Goal: Task Accomplishment & Management: Manage account settings

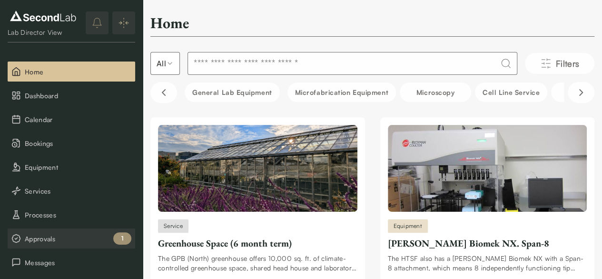
click at [51, 233] on span "Approvals" at bounding box center [78, 238] width 107 height 10
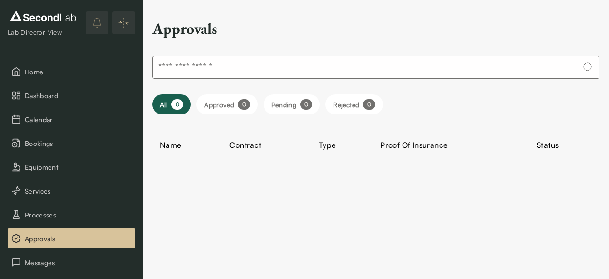
click at [211, 106] on button "Approved 0" at bounding box center [227, 104] width 61 height 20
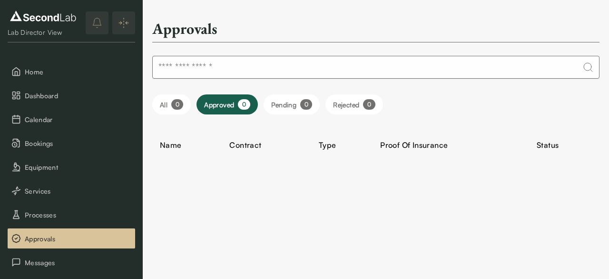
click at [275, 103] on button "Pending 0" at bounding box center [292, 104] width 57 height 20
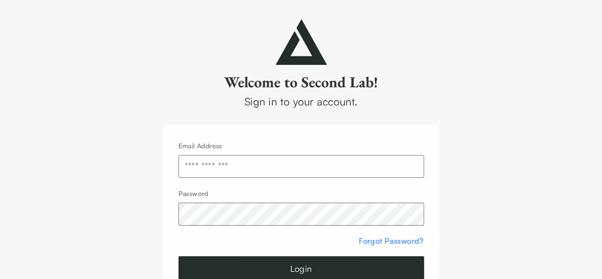
click at [247, 161] on input "text" at bounding box center [302, 166] width 246 height 23
type input "**********"
click at [179, 256] on button "Login" at bounding box center [302, 268] width 246 height 25
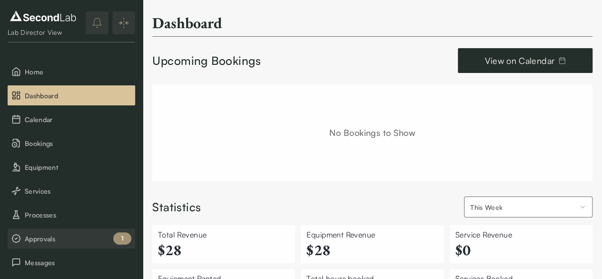
click at [40, 229] on button "Approvals 1" at bounding box center [72, 238] width 128 height 20
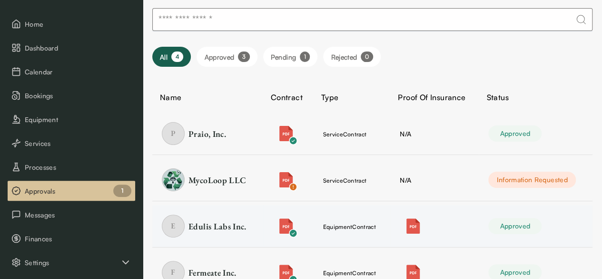
scroll to position [84, 0]
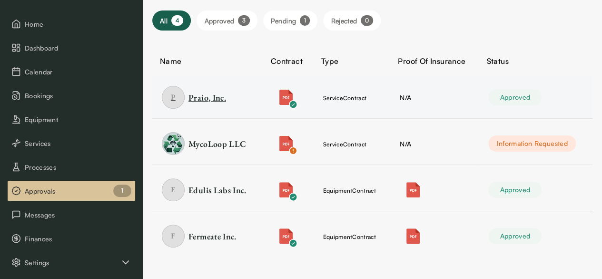
click at [219, 95] on div "Praio, Inc." at bounding box center [208, 97] width 38 height 12
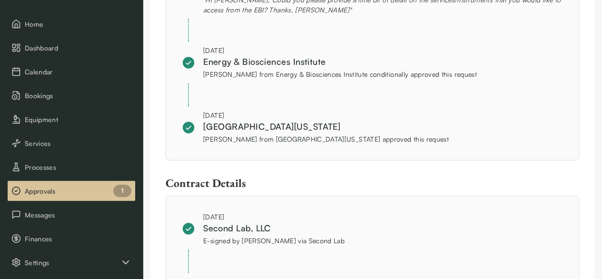
scroll to position [488, 0]
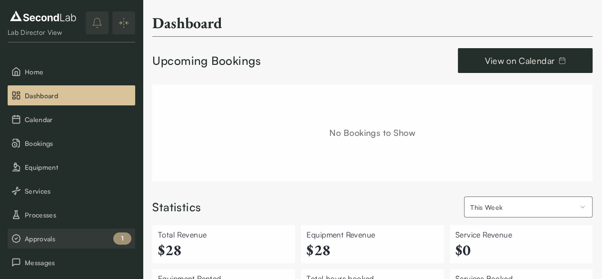
click at [50, 231] on button "Approvals 1" at bounding box center [72, 238] width 128 height 20
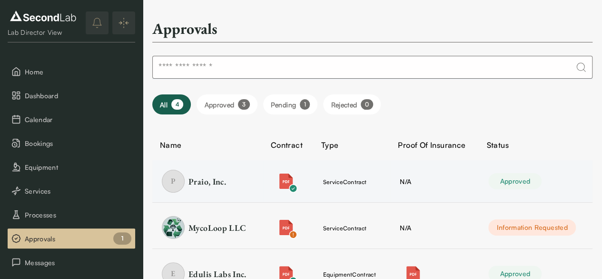
scroll to position [48, 0]
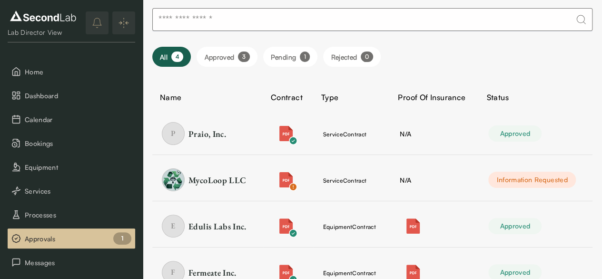
click at [219, 62] on button "Approved 3" at bounding box center [227, 57] width 60 height 20
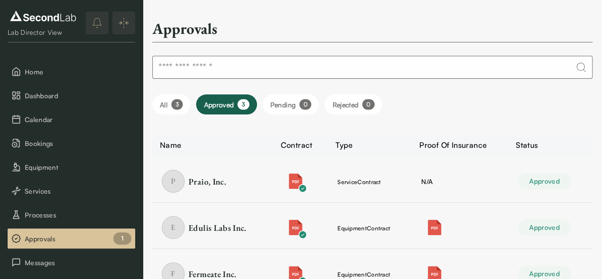
scroll to position [38, 0]
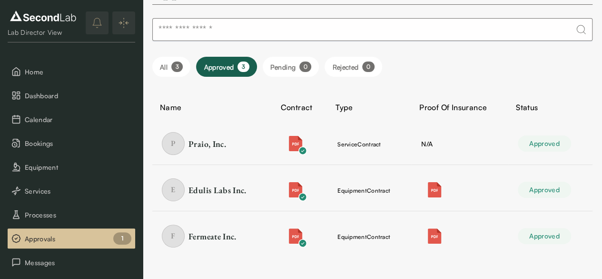
click at [179, 67] on div "3" at bounding box center [176, 66] width 11 height 10
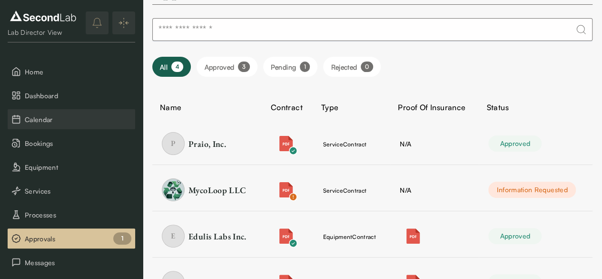
click at [50, 121] on span "Calendar" at bounding box center [78, 119] width 107 height 10
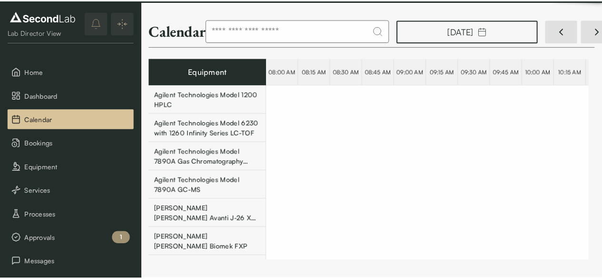
scroll to position [0, 18292]
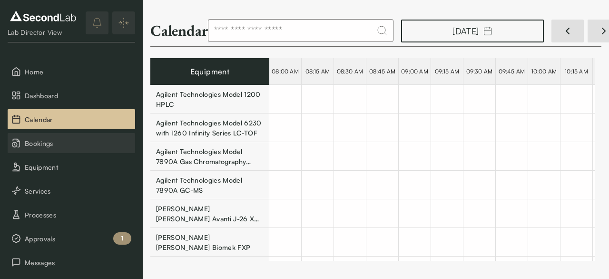
click at [47, 141] on span "Bookings" at bounding box center [78, 143] width 107 height 10
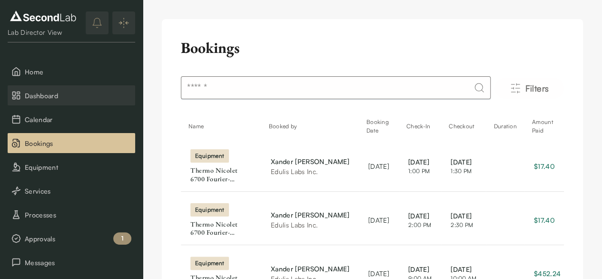
click at [51, 89] on button "Dashboard" at bounding box center [72, 95] width 128 height 20
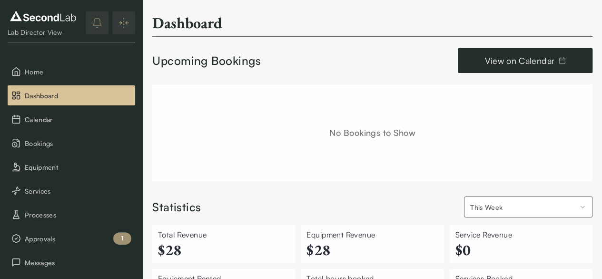
scroll to position [163, 0]
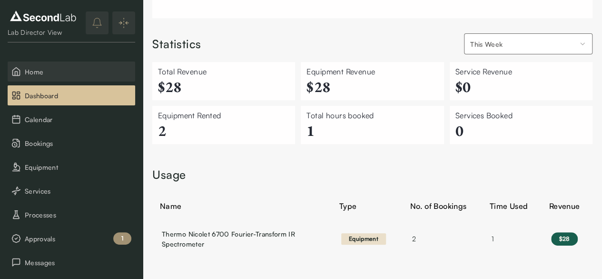
click at [50, 79] on button "Home" at bounding box center [72, 71] width 128 height 20
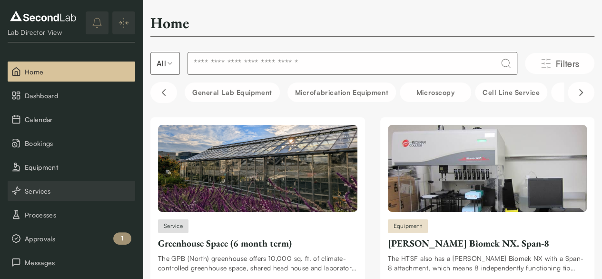
click at [31, 182] on button "Services" at bounding box center [72, 190] width 128 height 20
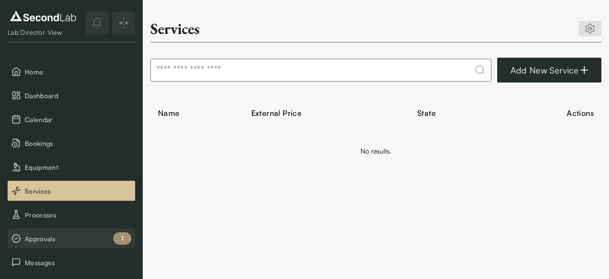
click at [50, 233] on span "Approvals" at bounding box center [78, 238] width 107 height 10
